Goal: Browse casually

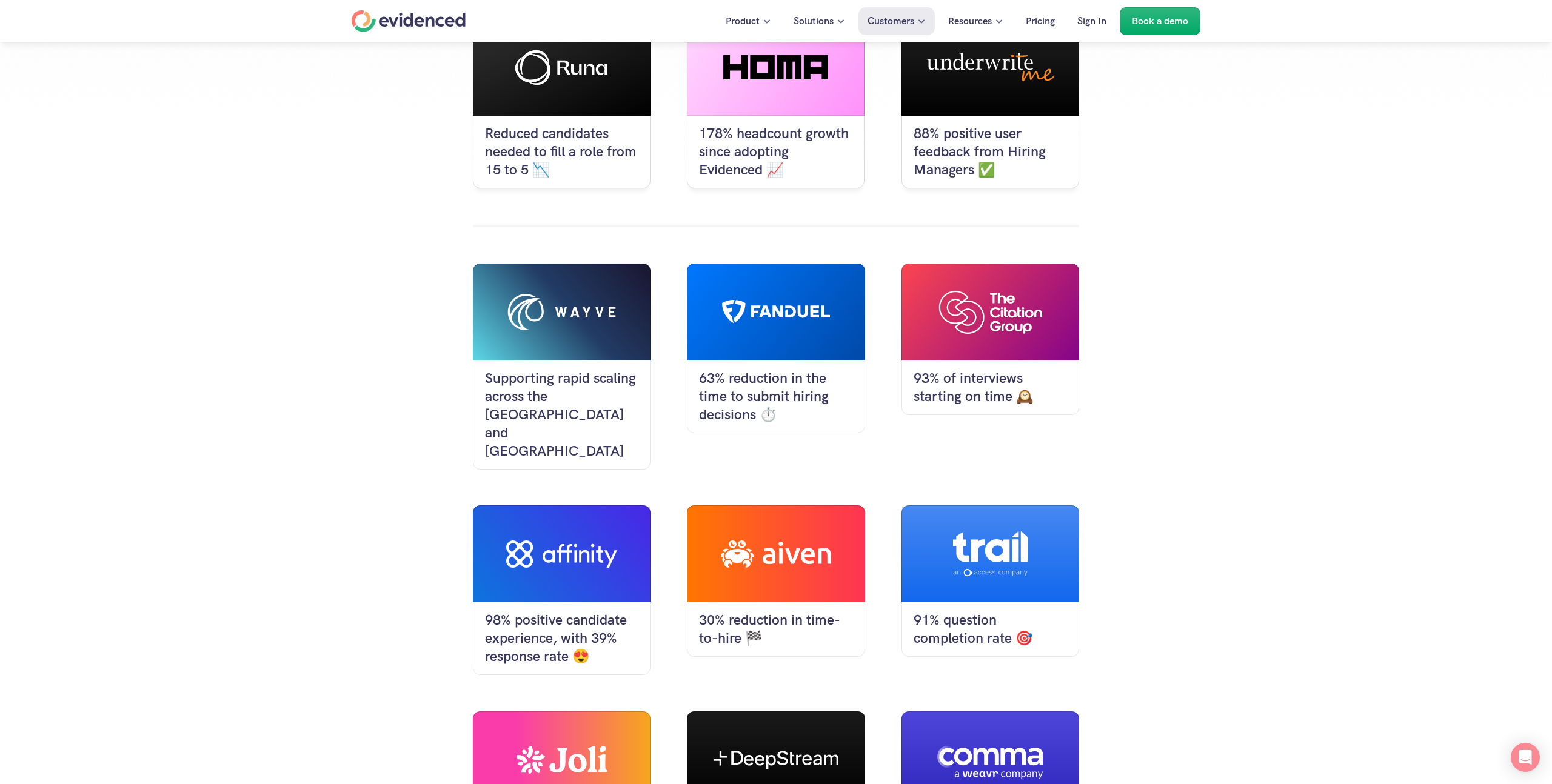
scroll to position [262, 0]
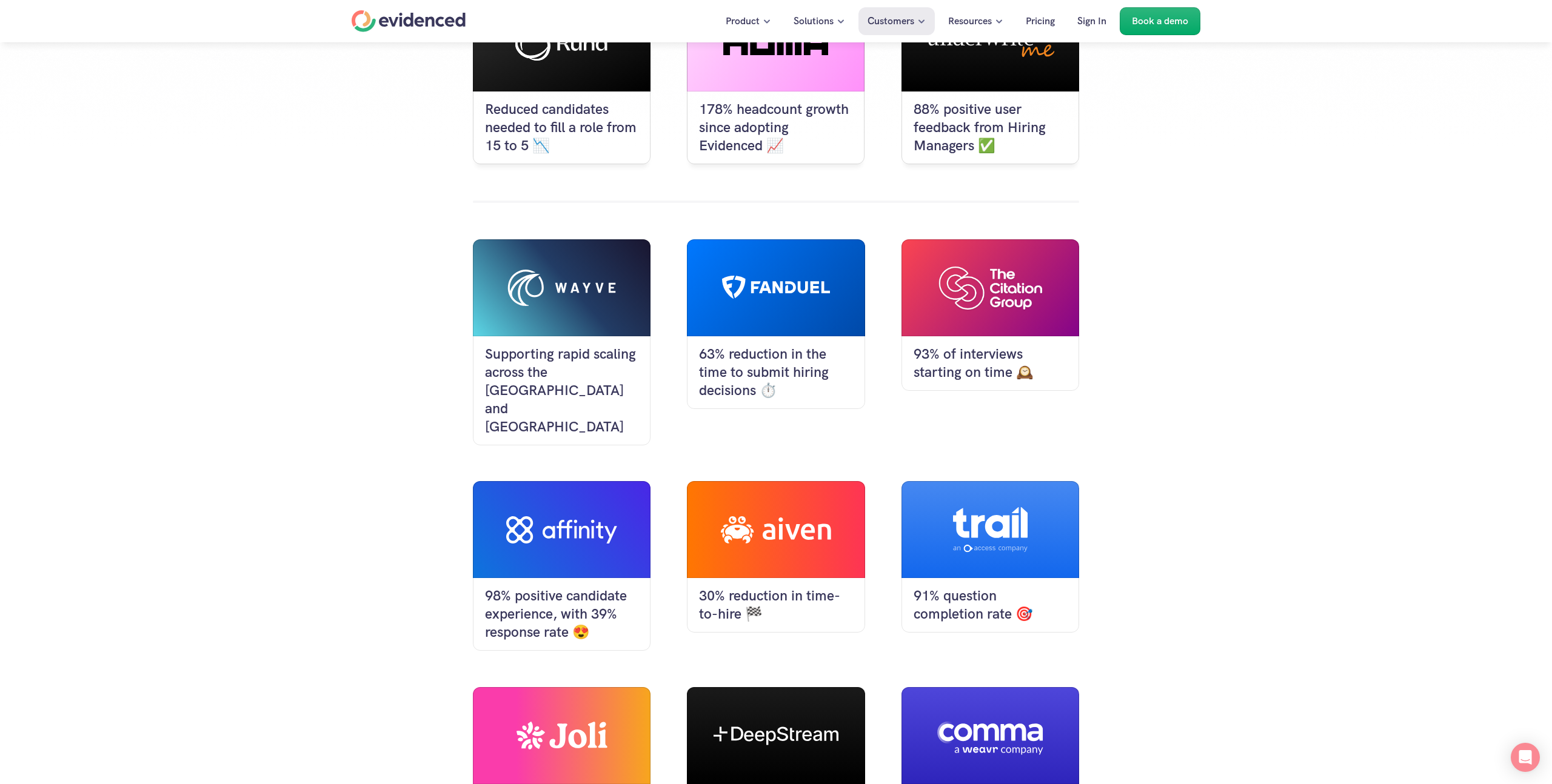
click at [284, 354] on div "Reduced candidates needed to fill a role from 15 to 5 📉 178% headcount growth s…" at bounding box center [776, 546] width 1552 height 1225
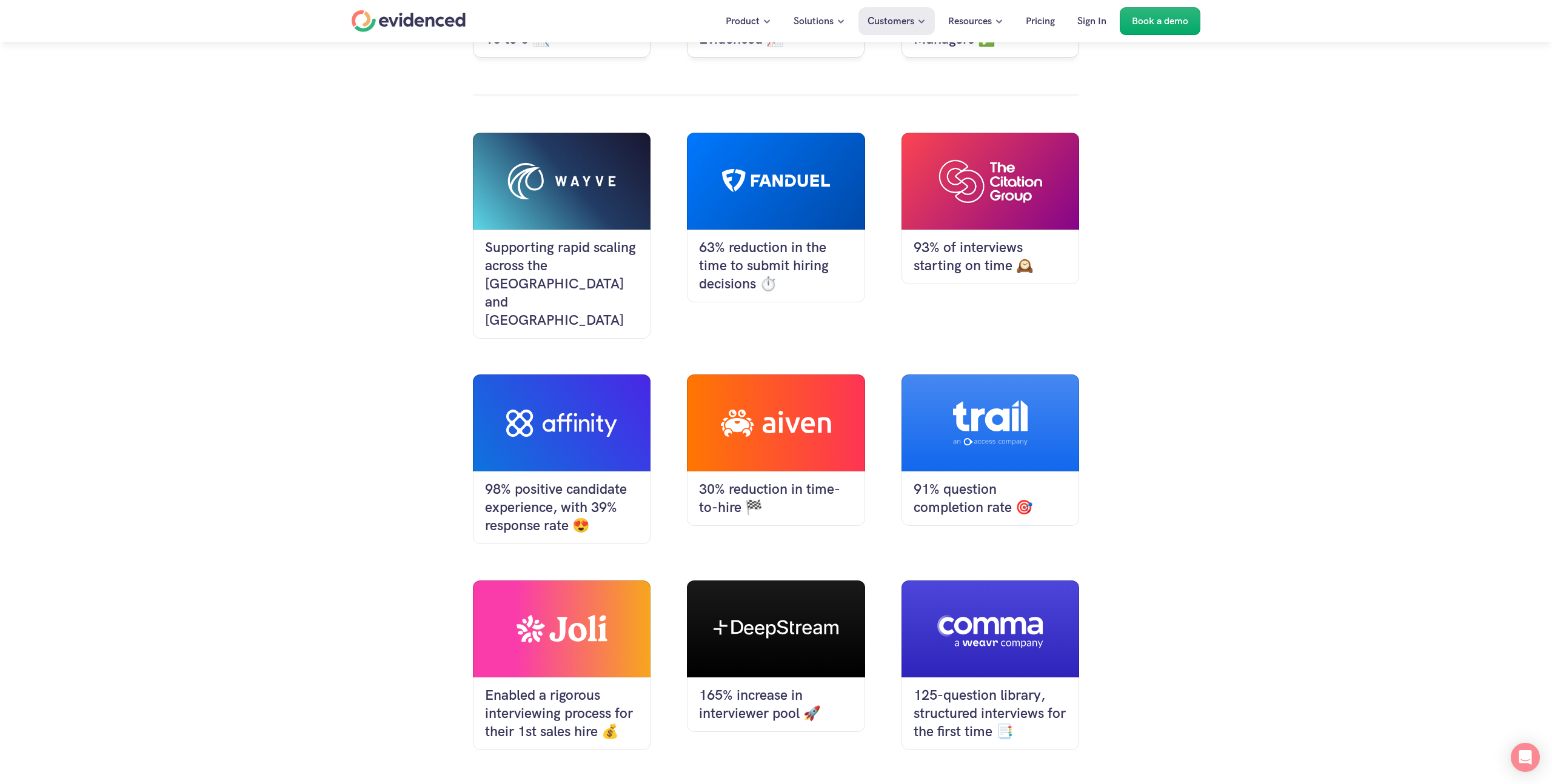
scroll to position [372, 0]
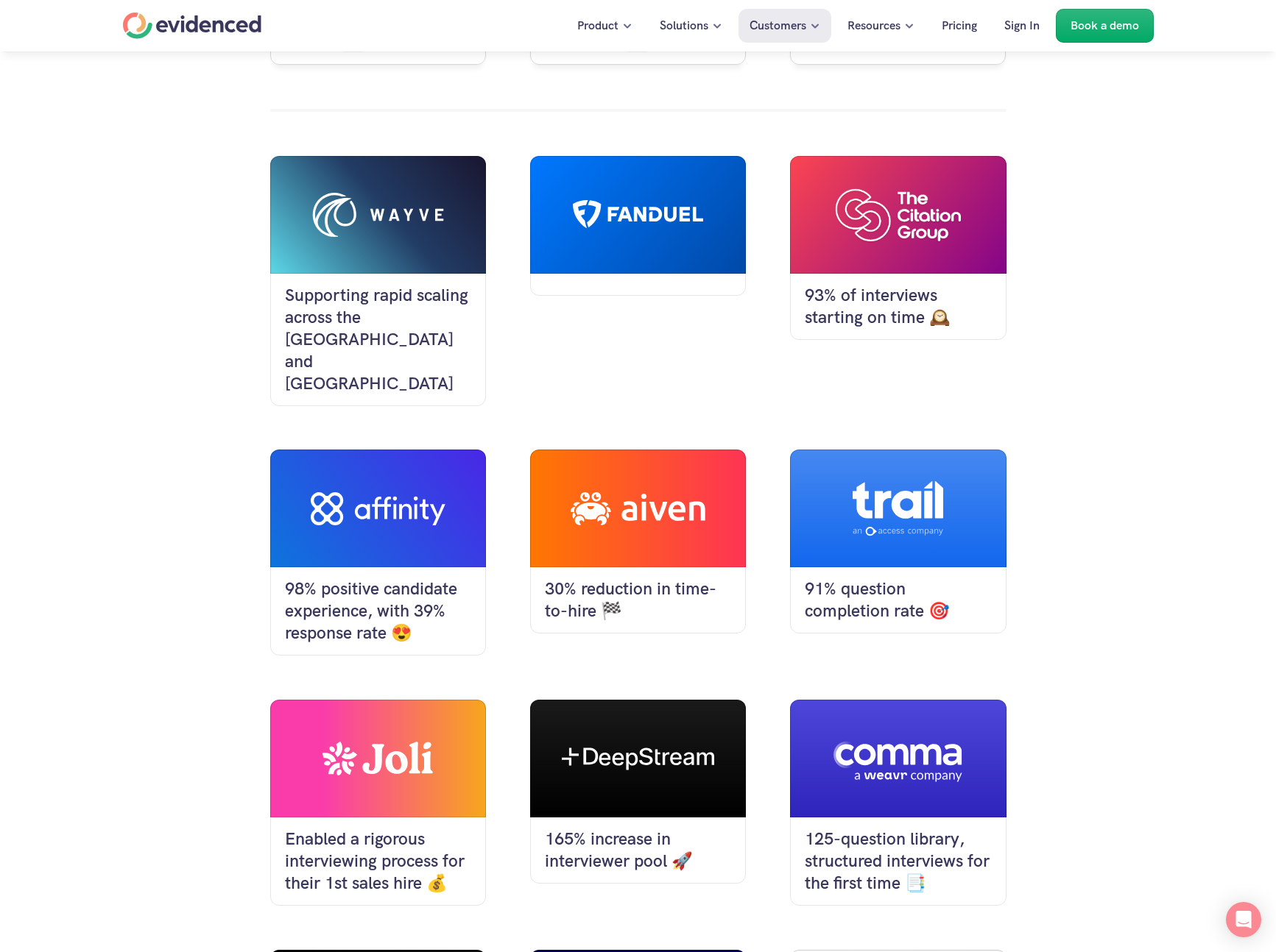
click at [1152, 431] on div "Reduced candidates needed to fill a role from 15 to 5 📉 178% headcount growth s…" at bounding box center [638, 529] width 1276 height 1487
click at [1220, 425] on div "Reduced candidates needed to fill a role from 15 to 5 📉 178% headcount growth s…" at bounding box center [638, 529] width 1276 height 1487
click at [929, 371] on div "Reduced candidates needed to fill a role from 15 to 5 📉 178% headcount growth s…" at bounding box center [638, 529] width 736 height 1340
click at [1256, 485] on div "Reduced candidates needed to fill a role from 15 to 5 📉 178% headcount growth s…" at bounding box center [638, 529] width 1276 height 1487
click at [1258, 442] on div "Reduced candidates needed to fill a role from 15 to 5 📉 178% headcount growth s…" at bounding box center [638, 529] width 1276 height 1487
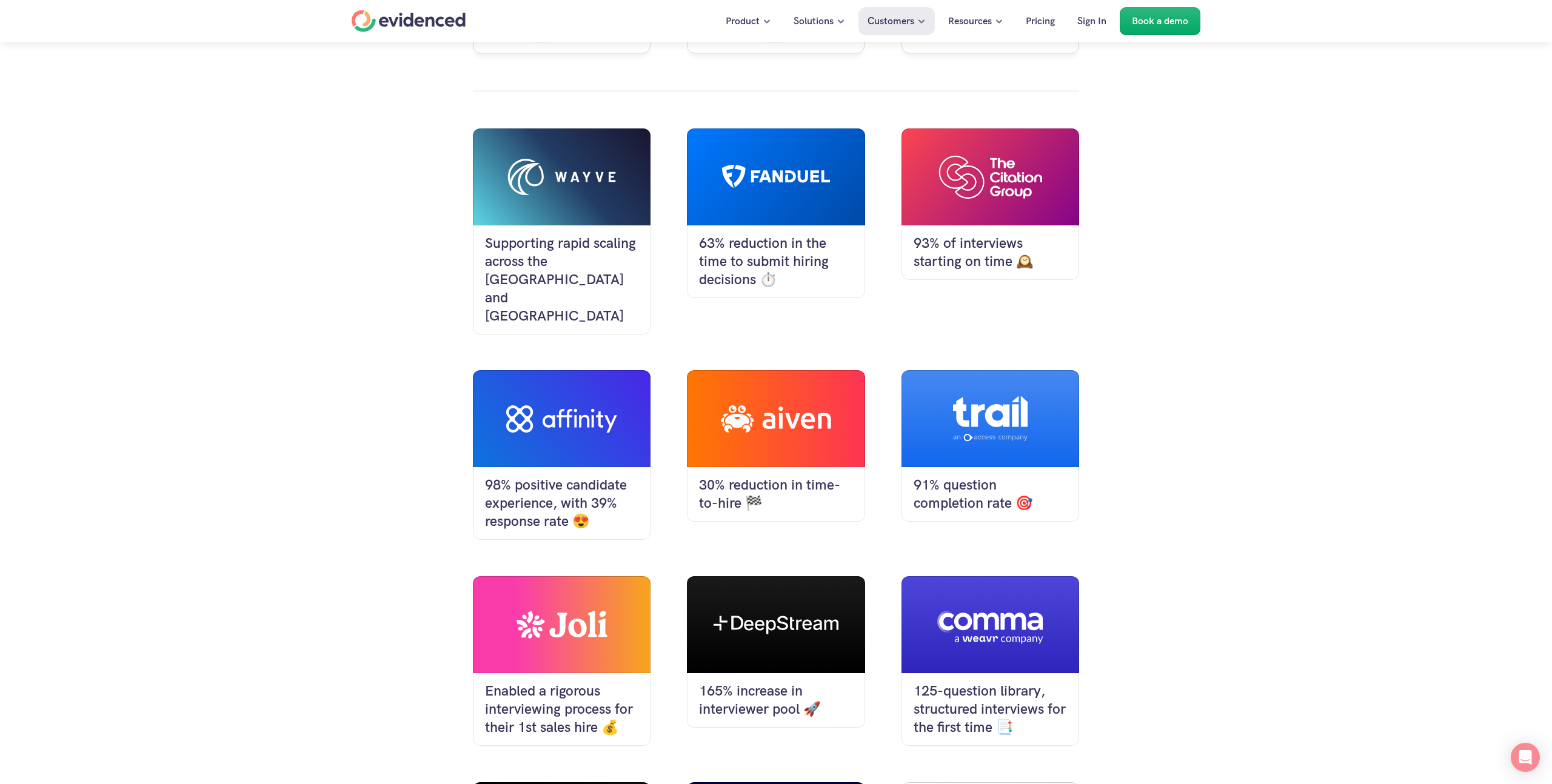
scroll to position [196, 0]
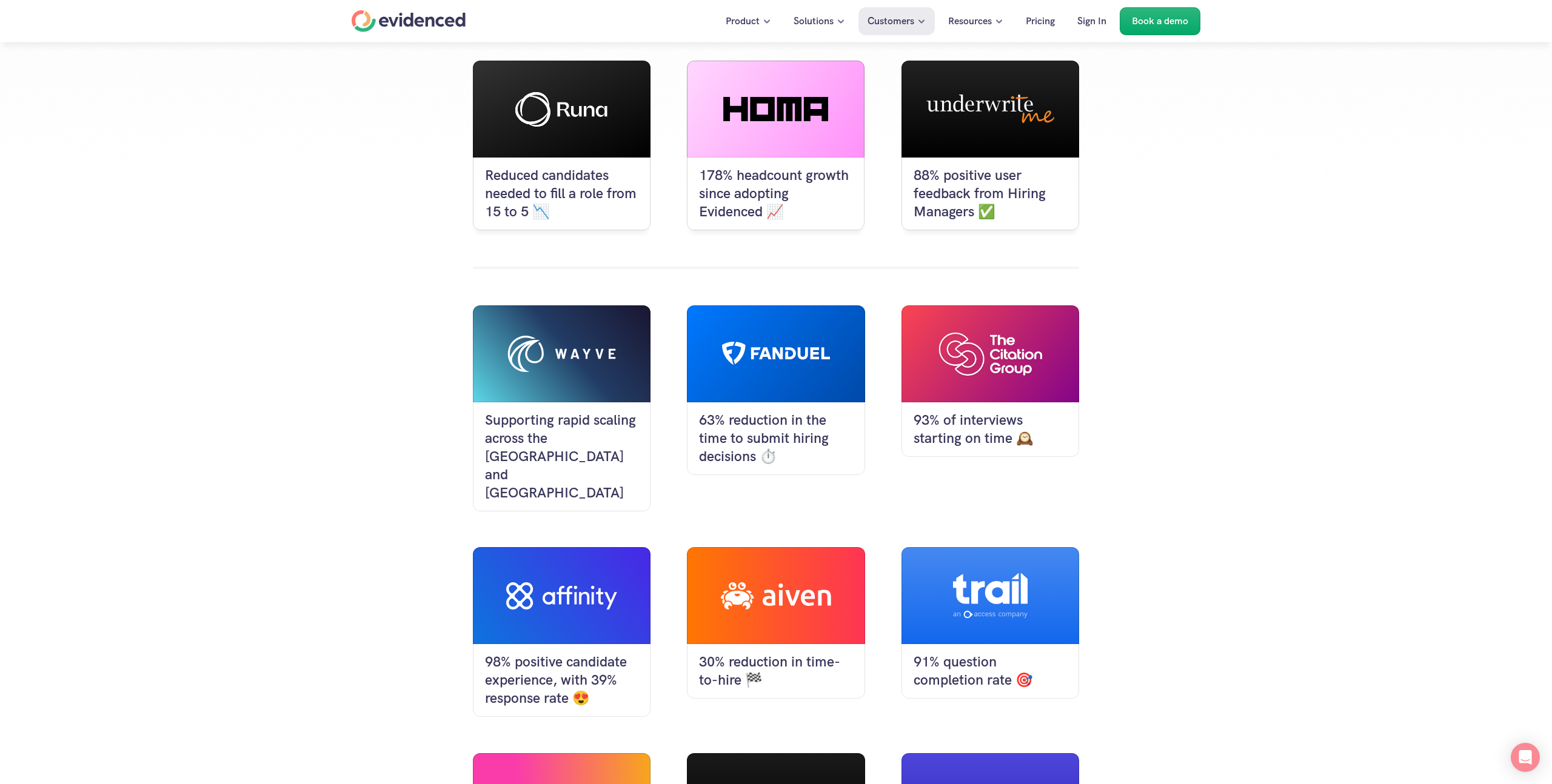
click at [1208, 427] on div "Reduced candidates needed to fill a role from 15 to 5 📉 178% headcount growth s…" at bounding box center [776, 612] width 1552 height 1225
